Goal: Task Accomplishment & Management: Use online tool/utility

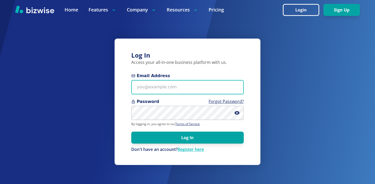
click at [193, 92] on input "Email Address" at bounding box center [187, 87] width 112 height 14
paste input "thomascarterone@gmail.com"
type input "thomascarterone@gmail.com"
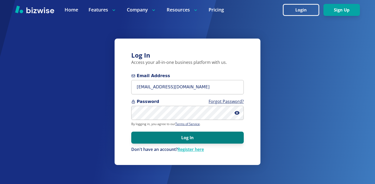
click at [197, 138] on button "Log In" at bounding box center [187, 138] width 112 height 12
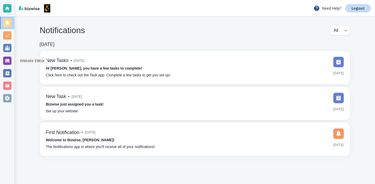
click at [11, 57] on div at bounding box center [7, 60] width 14 height 12
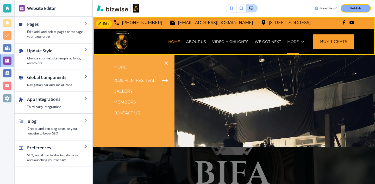
click at [289, 42] on p "More" at bounding box center [292, 41] width 11 height 5
click at [293, 39] on div "More" at bounding box center [295, 42] width 23 height 26
click at [298, 41] on p "More" at bounding box center [292, 41] width 11 height 5
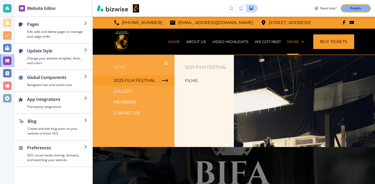
click at [165, 82] on icon "button" at bounding box center [165, 80] width 6 height 6
click at [189, 79] on p "Films" at bounding box center [191, 81] width 13 height 8
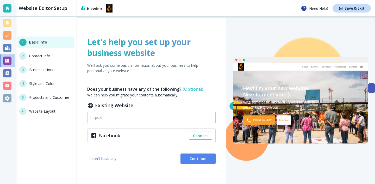
scroll to position [20, 0]
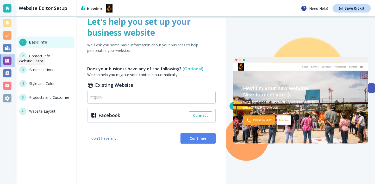
click at [11, 56] on div at bounding box center [7, 60] width 15 height 12
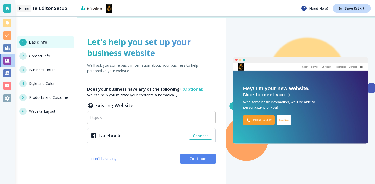
click at [4, 11] on div at bounding box center [7, 8] width 8 height 8
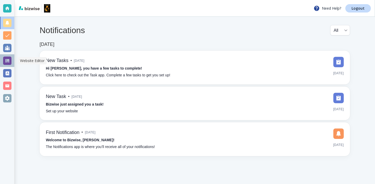
click at [10, 57] on div at bounding box center [7, 61] width 8 height 8
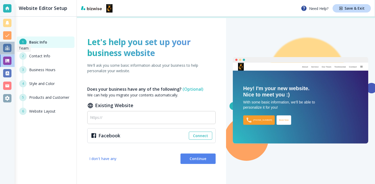
click at [4, 54] on div at bounding box center [7, 48] width 15 height 12
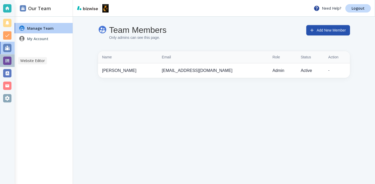
click at [5, 55] on div at bounding box center [7, 60] width 15 height 12
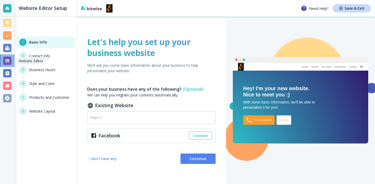
click at [5, 55] on div at bounding box center [7, 60] width 15 height 12
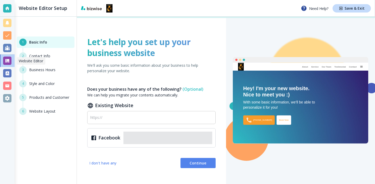
click at [5, 55] on div at bounding box center [7, 60] width 15 height 12
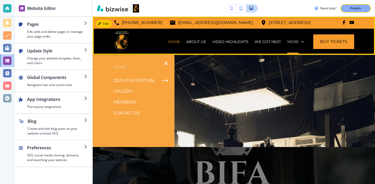
click at [291, 40] on p "More" at bounding box center [292, 41] width 11 height 5
click at [303, 40] on icon at bounding box center [302, 41] width 5 height 5
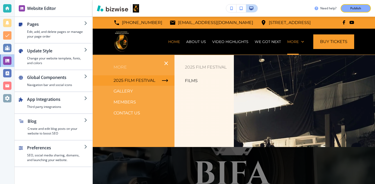
click at [199, 78] on div "Films" at bounding box center [203, 80] width 59 height 11
click at [194, 82] on p "Films" at bounding box center [191, 81] width 13 height 8
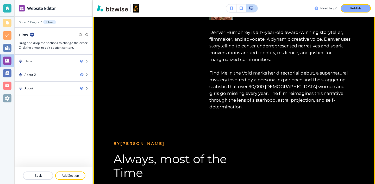
scroll to position [1987, 0]
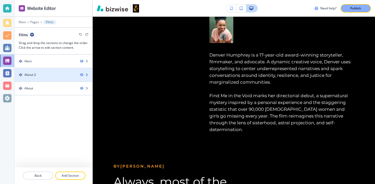
click at [61, 80] on div at bounding box center [54, 79] width 78 height 4
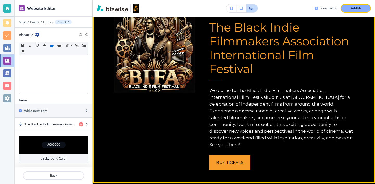
scroll to position [70, 0]
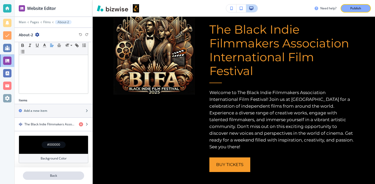
click at [80, 174] on p "Back" at bounding box center [53, 175] width 60 height 5
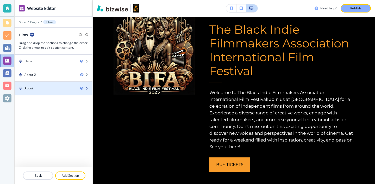
click at [68, 93] on div at bounding box center [54, 93] width 78 height 4
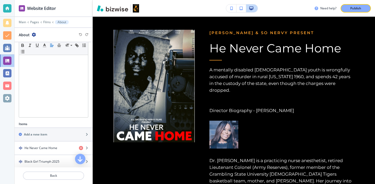
scroll to position [104, 0]
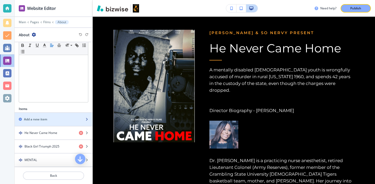
click at [67, 117] on div "Add a new item" at bounding box center [48, 119] width 66 height 5
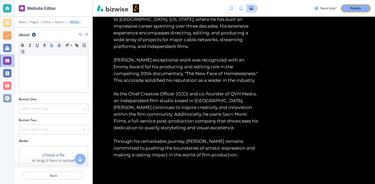
scroll to position [153, 0]
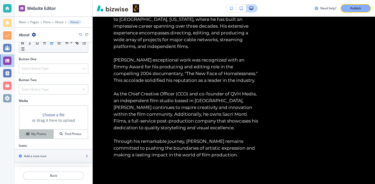
click at [45, 136] on button "My Photos" at bounding box center [36, 133] width 34 height 9
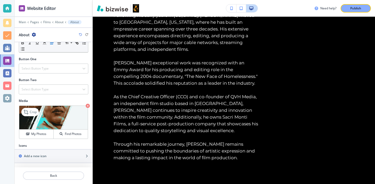
scroll to position [0, 0]
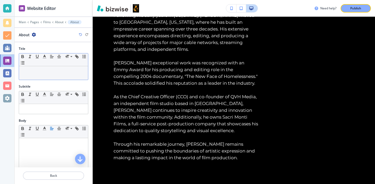
click at [83, 70] on p at bounding box center [54, 71] width 64 height 5
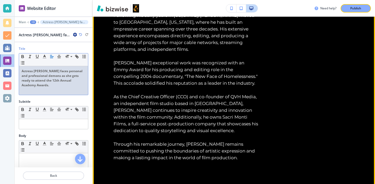
scroll to position [2409, 0]
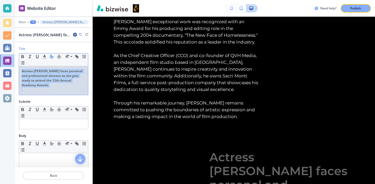
drag, startPoint x: 77, startPoint y: 91, endPoint x: 19, endPoint y: 69, distance: 61.3
click at [19, 69] on div "Actress Hattie Mc Daniel faces personal and professional demons as she gets rea…" at bounding box center [53, 80] width 69 height 29
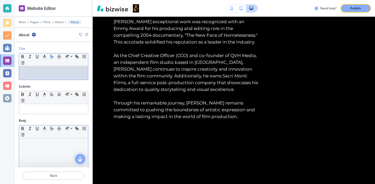
click at [34, 141] on p at bounding box center [54, 143] width 64 height 5
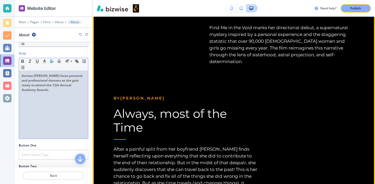
scroll to position [2051, 0]
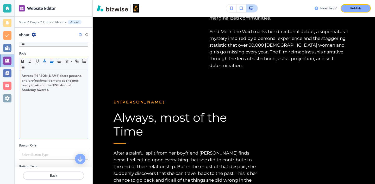
click at [44, 61] on polyline "button" at bounding box center [45, 61] width 2 height 2
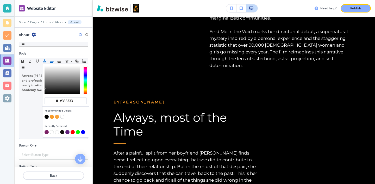
click at [62, 115] on button "button" at bounding box center [62, 117] width 4 height 4
type input "#ffffff"
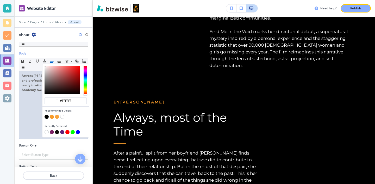
click at [28, 104] on div "Actress Hattie Mc Daniel faces personal and professional demons as she gets rea…" at bounding box center [53, 105] width 69 height 68
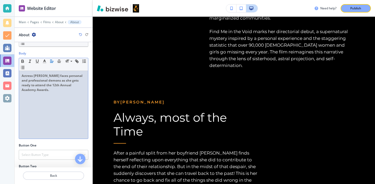
drag, startPoint x: 55, startPoint y: 91, endPoint x: 20, endPoint y: 78, distance: 37.8
click at [20, 77] on div "Actress Hattie Mc Daniel faces personal and professional demons as she gets rea…" at bounding box center [53, 105] width 69 height 68
click at [45, 63] on icon "button" at bounding box center [44, 61] width 5 height 5
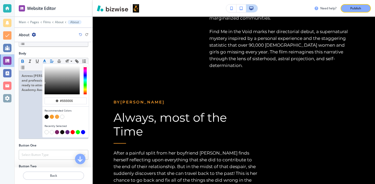
click at [63, 116] on button "button" at bounding box center [62, 117] width 4 height 4
type input "#ffffff"
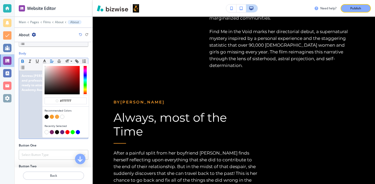
click at [30, 110] on div "Actress Hattie Mc Daniel faces personal and professional demons as she gets rea…" at bounding box center [53, 105] width 69 height 68
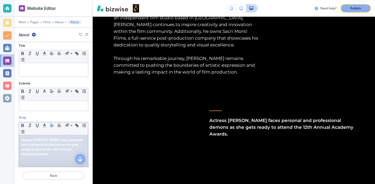
scroll to position [0, 0]
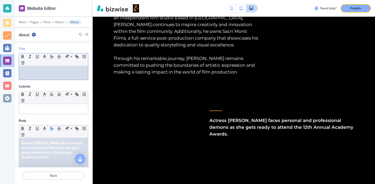
click at [58, 69] on p at bounding box center [54, 71] width 64 height 5
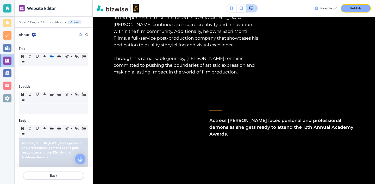
click at [58, 103] on div "Small Normal Large Huge" at bounding box center [53, 97] width 69 height 13
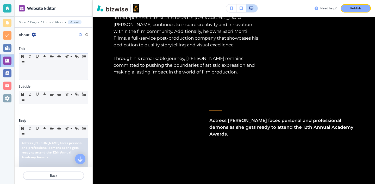
click at [64, 76] on div at bounding box center [53, 73] width 69 height 14
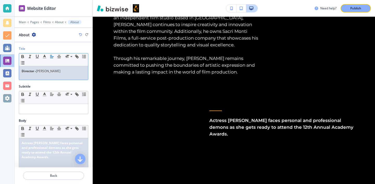
drag, startPoint x: 64, startPoint y: 71, endPoint x: 20, endPoint y: 71, distance: 44.3
click at [20, 71] on div "Director - Vincent Victoria" at bounding box center [53, 73] width 69 height 14
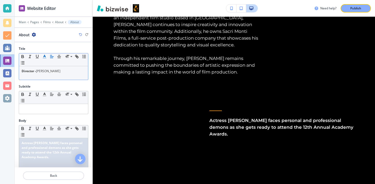
click at [43, 57] on icon "button" at bounding box center [44, 56] width 5 height 5
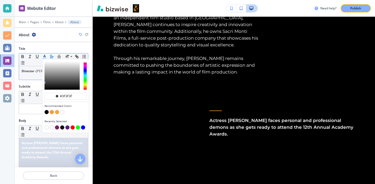
click at [53, 112] on button "button" at bounding box center [52, 112] width 4 height 4
type input "#f89c2b"
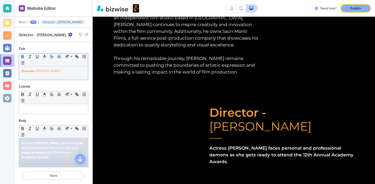
click at [23, 58] on icon "button" at bounding box center [23, 57] width 2 height 1
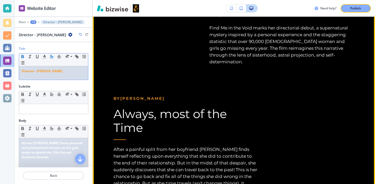
scroll to position [2042, 0]
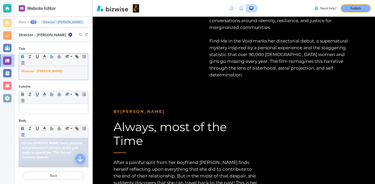
click at [24, 56] on icon "button" at bounding box center [22, 56] width 5 height 5
click at [73, 63] on span at bounding box center [71, 64] width 12 height 6
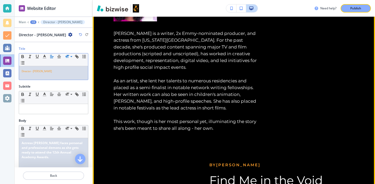
scroll to position [1766, 0]
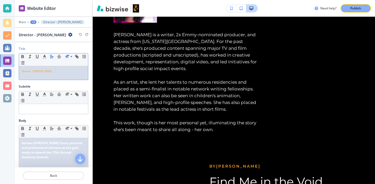
click at [67, 71] on p "Director - Vincent Victoria" at bounding box center [54, 71] width 64 height 5
drag, startPoint x: 67, startPoint y: 70, endPoint x: 0, endPoint y: 68, distance: 66.9
click at [0, 68] on div "Website Editor Main +3 Director - Vincent Victoria Director - Vincent Victoria …" at bounding box center [187, 92] width 375 height 184
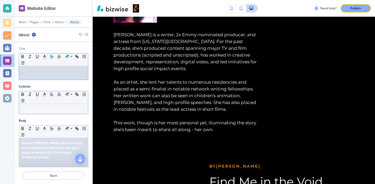
click at [38, 108] on p at bounding box center [54, 109] width 64 height 5
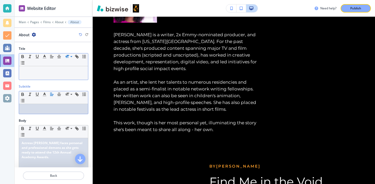
click at [40, 75] on div at bounding box center [53, 73] width 69 height 14
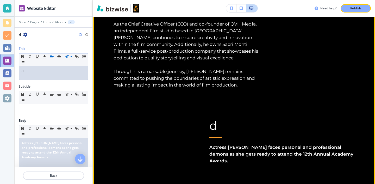
scroll to position [2418, 0]
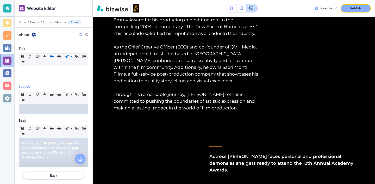
click at [77, 111] on div at bounding box center [53, 109] width 69 height 10
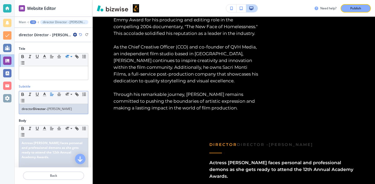
drag, startPoint x: 50, startPoint y: 109, endPoint x: 36, endPoint y: 108, distance: 14.1
click at [36, 108] on p "director Director - Vincent Victoria" at bounding box center [54, 109] width 64 height 5
click at [23, 108] on p "director- Vincent Victoria" at bounding box center [54, 109] width 64 height 5
click at [41, 107] on span "Vincent Victoria" at bounding box center [47, 109] width 24 height 4
click at [58, 108] on p "Director- Vincent Victoria" at bounding box center [54, 109] width 64 height 5
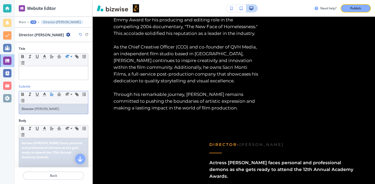
drag, startPoint x: 58, startPoint y: 108, endPoint x: 23, endPoint y: 107, distance: 35.4
click at [23, 107] on p "Director- Vincent Victoria" at bounding box center [54, 109] width 64 height 5
drag, startPoint x: 22, startPoint y: 107, endPoint x: 91, endPoint y: 108, distance: 68.5
click at [91, 108] on div "Subtitle Small Normal Large Huge Director- Vincent Victoria" at bounding box center [54, 101] width 78 height 34
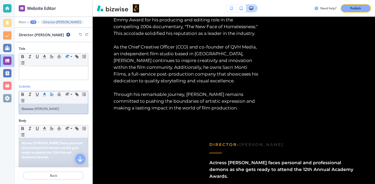
click at [46, 95] on icon "button" at bounding box center [44, 94] width 5 height 5
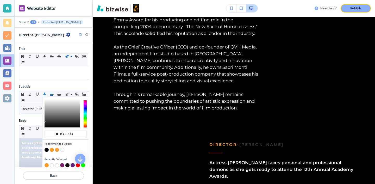
click at [52, 150] on button "button" at bounding box center [52, 150] width 4 height 4
type input "#f89c2b"
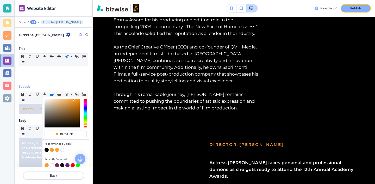
click at [29, 110] on span "Director-Vincent Victoria" at bounding box center [40, 109] width 37 height 4
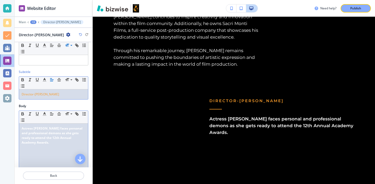
scroll to position [27, 0]
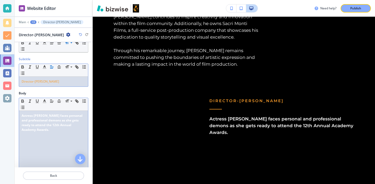
click at [44, 138] on div "Actress Hattie Mc Daniel faces personal and professional demons as she gets rea…" at bounding box center [53, 145] width 69 height 68
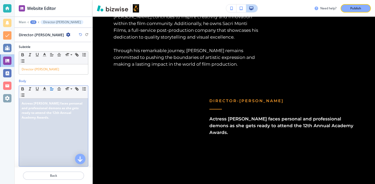
scroll to position [41, 0]
click at [55, 133] on div "Actress Hattie Mc Daniel faces personal and professional demons as she gets rea…" at bounding box center [53, 131] width 69 height 68
click at [68, 139] on div "Actress Hattie Mc Daniel faces personal and professional demons as she gets rea…" at bounding box center [53, 131] width 69 height 68
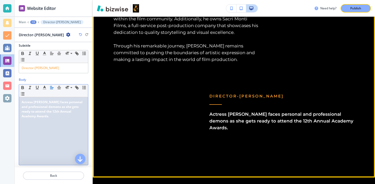
scroll to position [2457, 0]
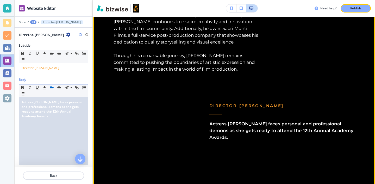
click at [259, 101] on div "Director-Vincent Victoria Actress Hattie Mc Daniel faces personal and professio…" at bounding box center [275, 119] width 160 height 84
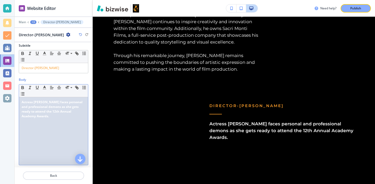
click at [61, 136] on div "Actress Hattie Mc Daniel faces personal and professional demons as she gets rea…" at bounding box center [53, 131] width 69 height 68
click at [41, 122] on p at bounding box center [54, 120] width 64 height 5
click at [39, 139] on div "Actress Hattie Mc Daniel faces personal and professional demons as she gets rea…" at bounding box center [53, 131] width 69 height 68
click at [30, 128] on p at bounding box center [54, 130] width 64 height 5
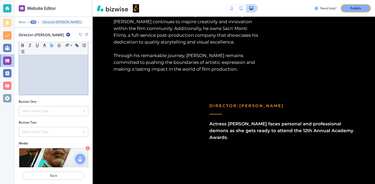
scroll to position [91, 0]
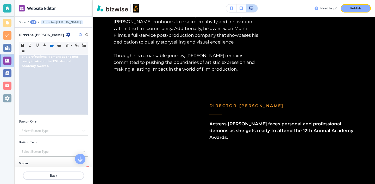
click at [54, 94] on div "Actress Hattie Mc Daniel faces personal and professional demons as she gets rea…" at bounding box center [53, 81] width 69 height 68
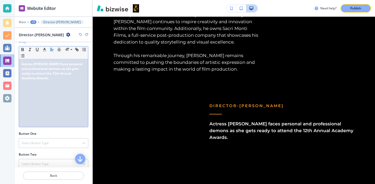
scroll to position [71, 0]
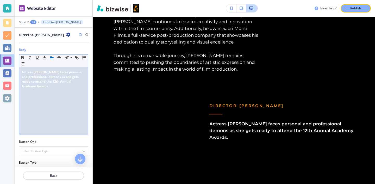
click at [52, 86] on p "Actress Hattie Mc Daniel faces personal and professional demons as she gets rea…" at bounding box center [54, 79] width 64 height 19
click at [67, 93] on p at bounding box center [54, 91] width 64 height 5
click at [65, 102] on div "Actress Hattie Mc Daniel faces personal and professional demons as she gets rea…" at bounding box center [53, 101] width 69 height 68
click at [43, 109] on img at bounding box center [35, 111] width 24 height 17
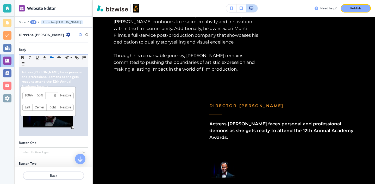
drag, startPoint x: 47, startPoint y: 120, endPoint x: 73, endPoint y: 127, distance: 26.6
click at [73, 127] on div at bounding box center [72, 127] width 3 height 3
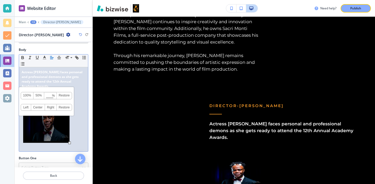
drag, startPoint x: 73, startPoint y: 127, endPoint x: 70, endPoint y: 142, distance: 15.7
click at [70, 142] on div at bounding box center [69, 142] width 3 height 3
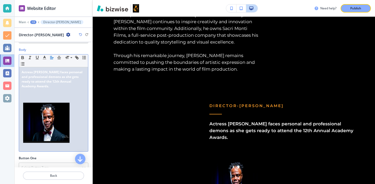
click at [86, 132] on div "Actress Hattie Mc Daniel faces personal and professional demons as she gets rea…" at bounding box center [53, 109] width 69 height 84
click at [58, 105] on img at bounding box center [46, 123] width 46 height 40
click at [39, 146] on span at bounding box center [50, 146] width 56 height 4
click at [33, 99] on p at bounding box center [54, 100] width 64 height 5
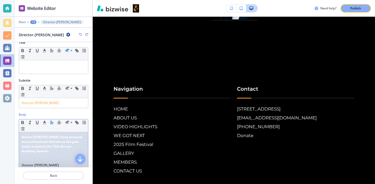
scroll to position [82, 0]
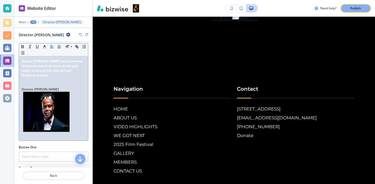
click at [47, 111] on img at bounding box center [46, 112] width 46 height 40
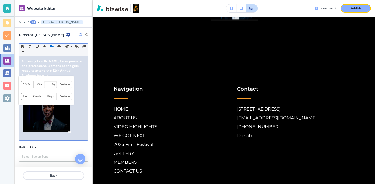
click at [65, 85] on link "Restore" at bounding box center [64, 84] width 15 height 7
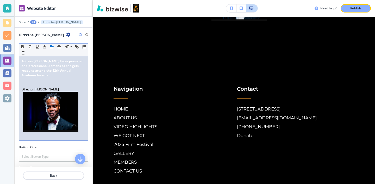
click at [84, 126] on p at bounding box center [54, 112] width 64 height 41
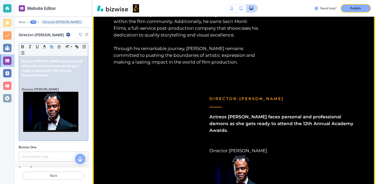
scroll to position [2463, 0]
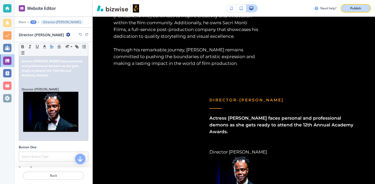
click at [365, 9] on button "Publish" at bounding box center [356, 8] width 30 height 8
